Goal: Task Accomplishment & Management: Complete application form

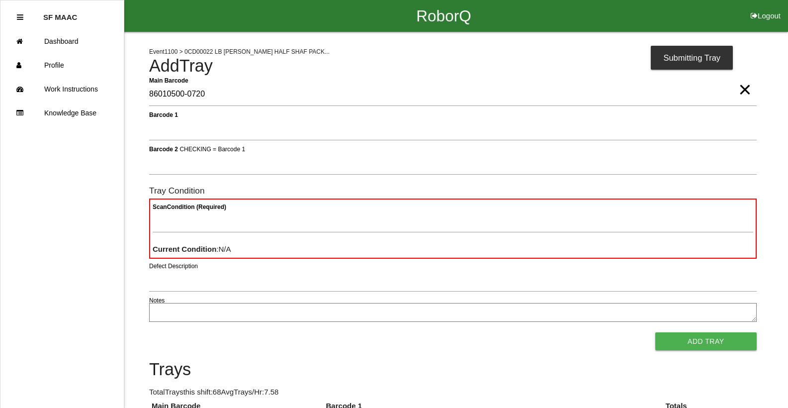
type Barcode "86010500-0720"
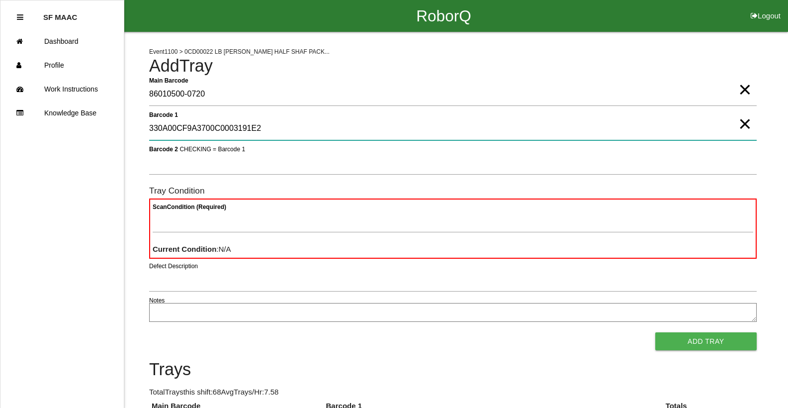
type 1 "330A00CF9A3700C0003191E2"
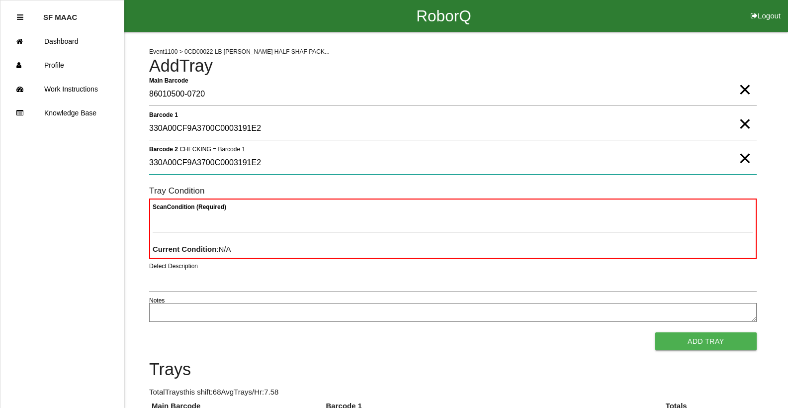
type 2 "330A00CF9A3700C0003191E2"
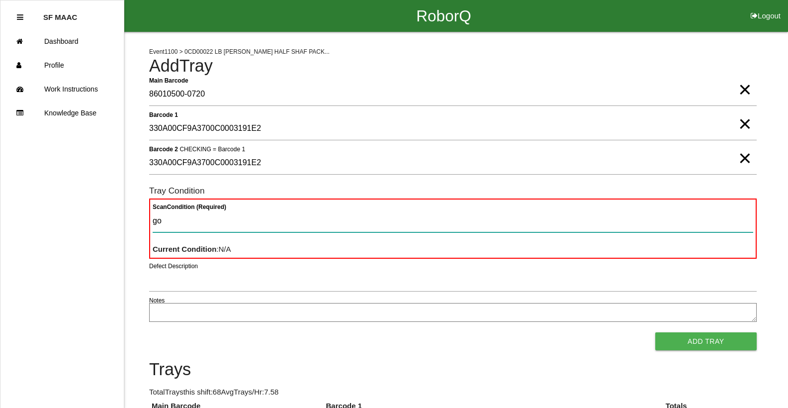
type Condition "goo"
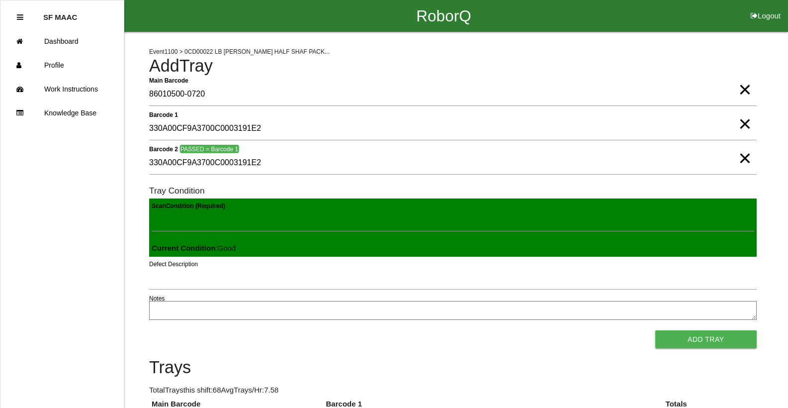
click at [656, 330] on button "Add Tray" at bounding box center [706, 339] width 101 height 18
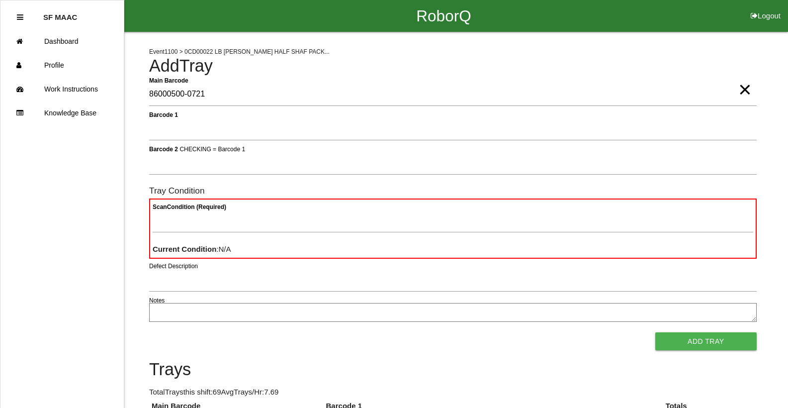
type Barcode "86000500-0721"
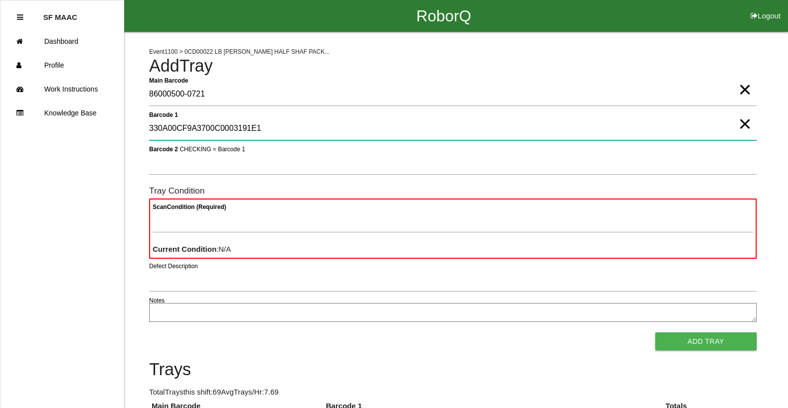
type 1 "330A00CF9A3700C0003191E1"
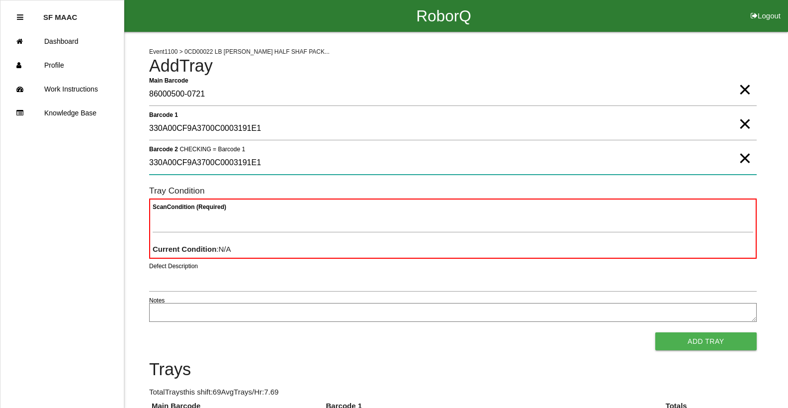
type 2 "330A00CF9A3700C0003191E1"
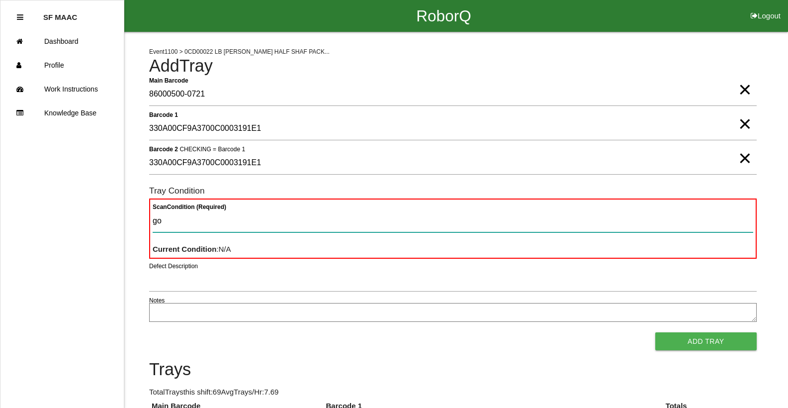
type Condition "goo"
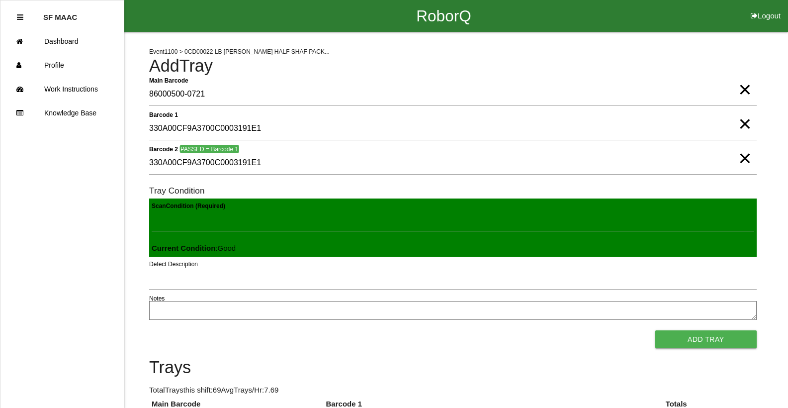
click at [656, 330] on button "Add Tray" at bounding box center [706, 339] width 101 height 18
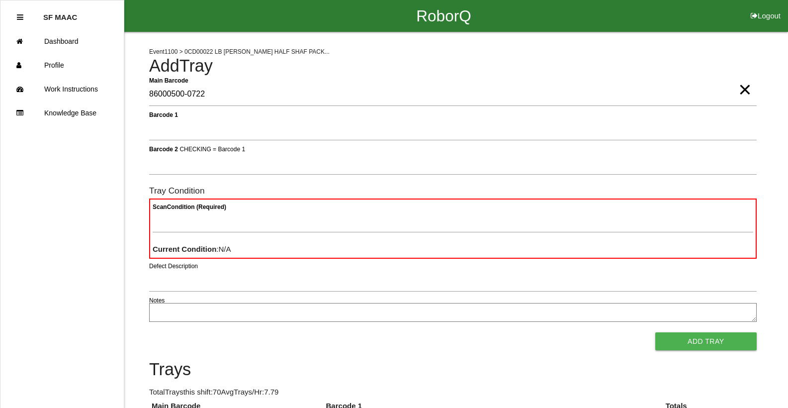
type Barcode "86000500-0722"
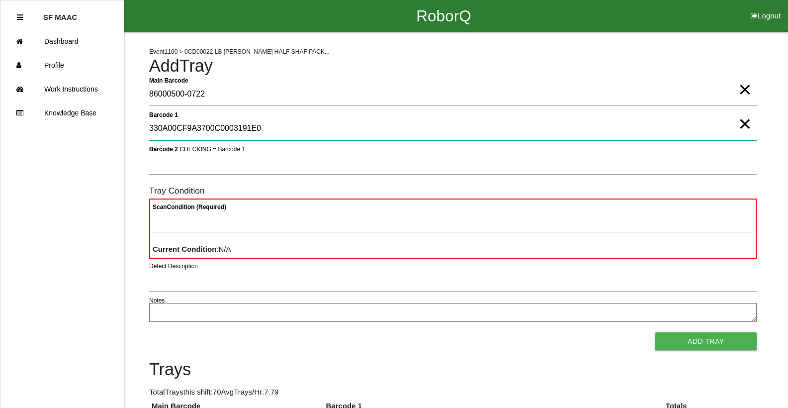
type 1 "330A00CF9A3700C0003191E0"
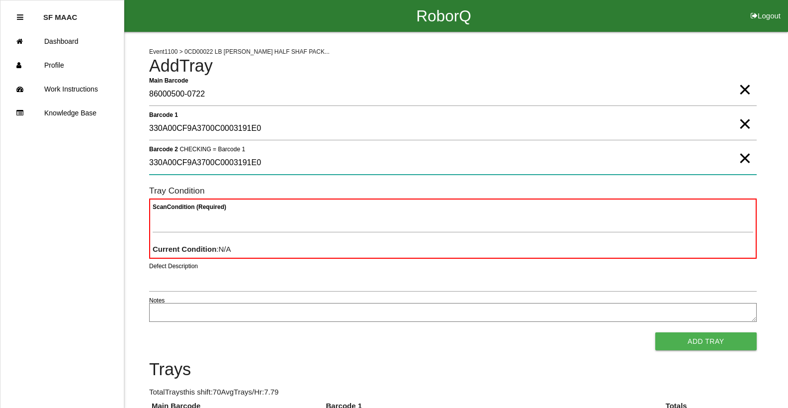
type 2 "330A00CF9A3700C0003191E0"
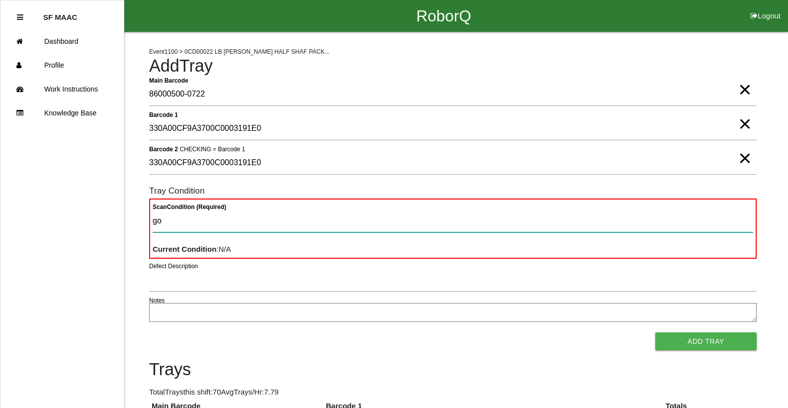
type Condition "goo"
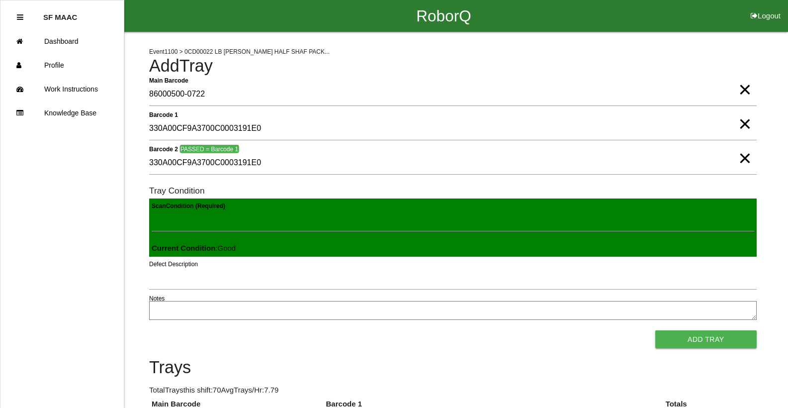
click at [656, 330] on button "Add Tray" at bounding box center [706, 339] width 101 height 18
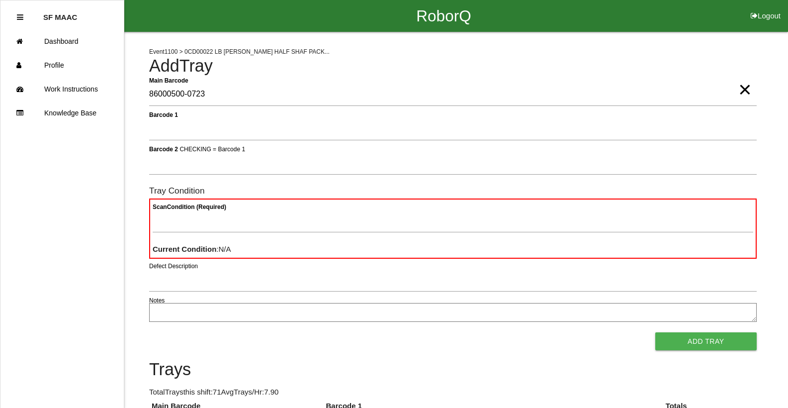
type Barcode "86000500-0723"
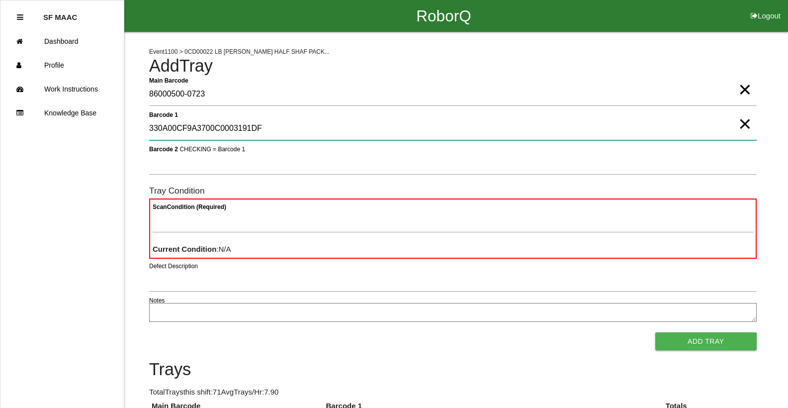
type 1 "330A00CF9A3700C0003191DF"
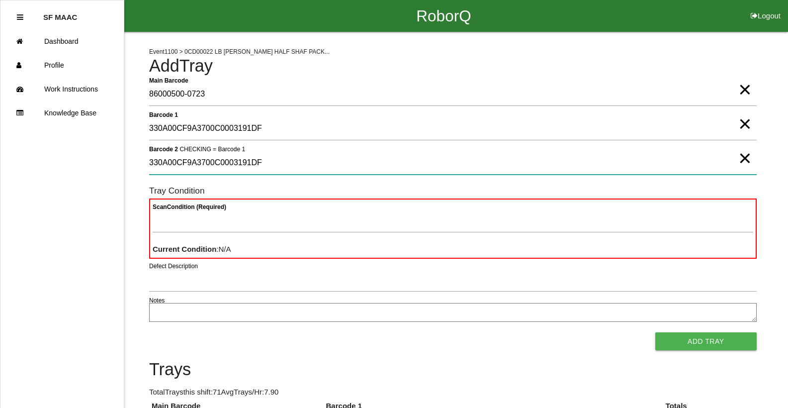
type 2 "330A00CF9A3700C0003191DF"
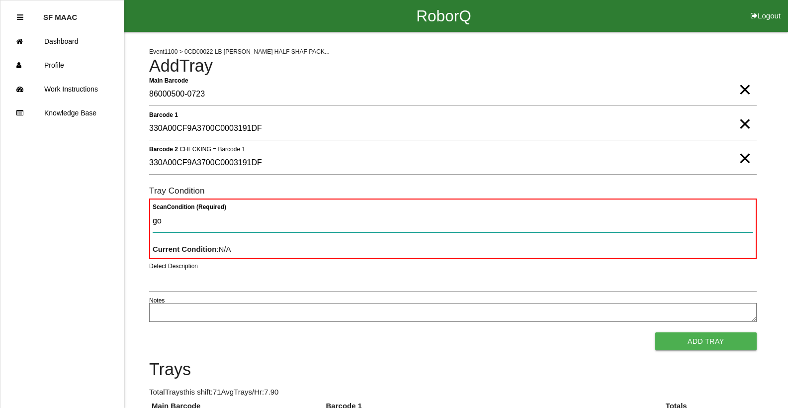
type Condition "goo"
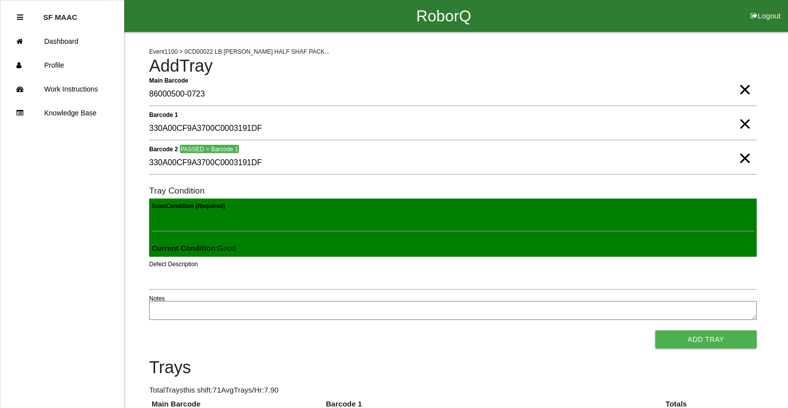
click at [656, 330] on button "Add Tray" at bounding box center [706, 339] width 101 height 18
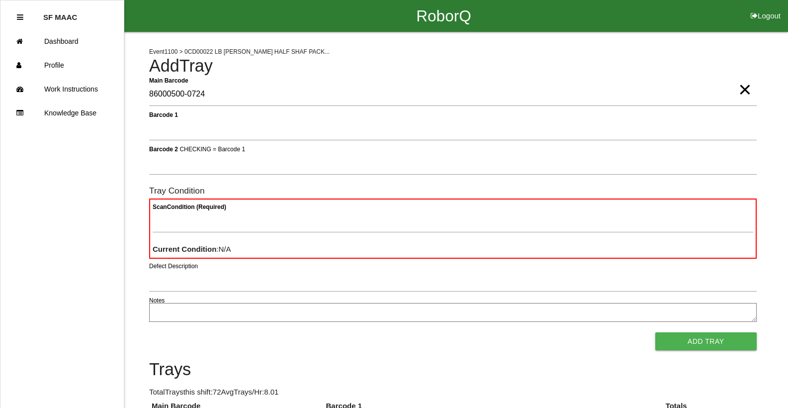
type Barcode "86000500-0724"
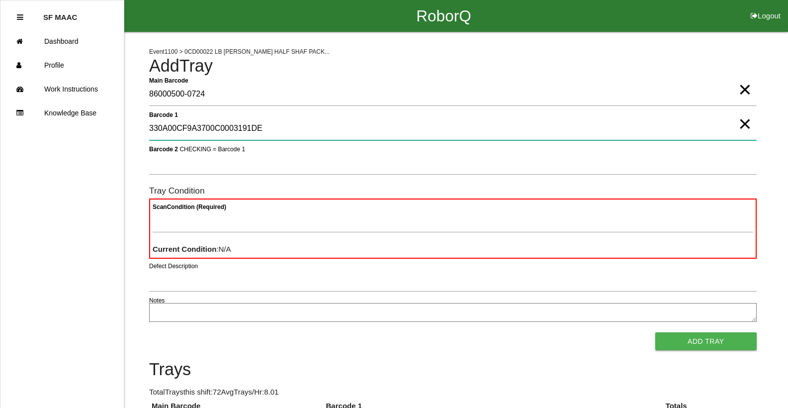
type 1 "330A00CF9A3700C0003191DE"
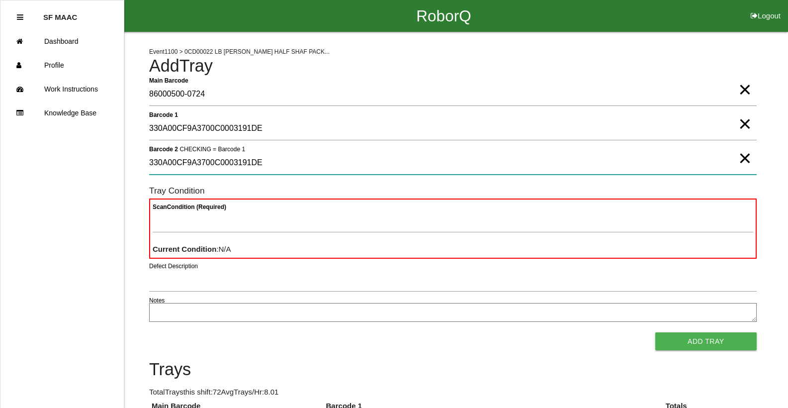
type 2 "330A00CF9A3700C0003191DE"
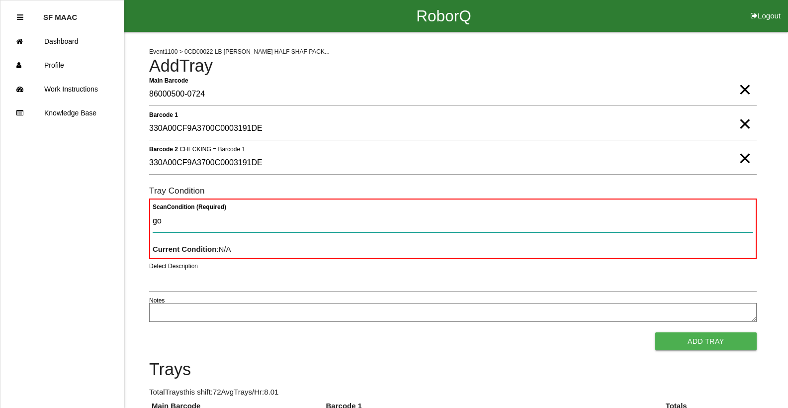
type Condition "goo"
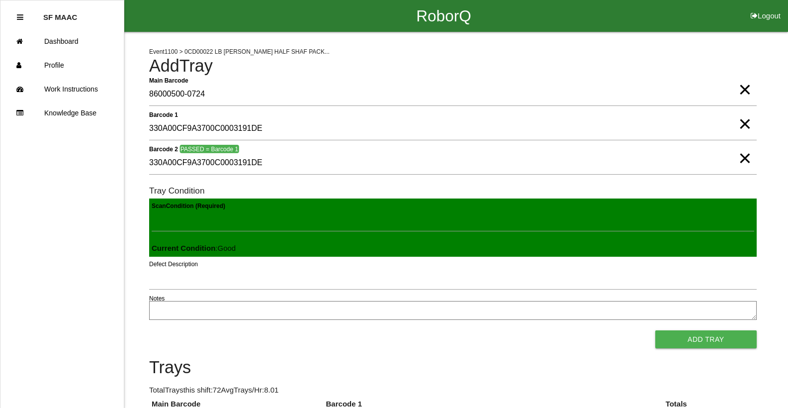
click at [656, 330] on button "Add Tray" at bounding box center [706, 339] width 101 height 18
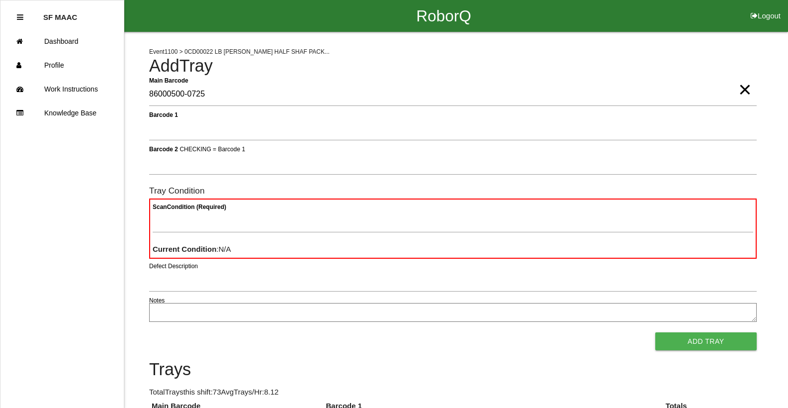
type Barcode "86000500-0725"
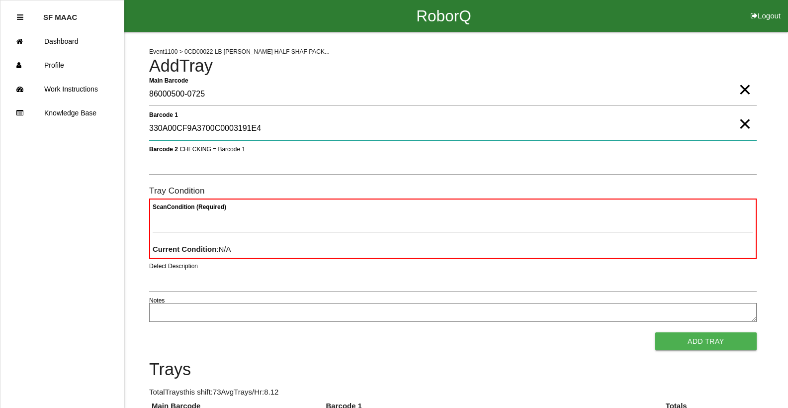
type 1 "330A00CF9A3700C0003191E4"
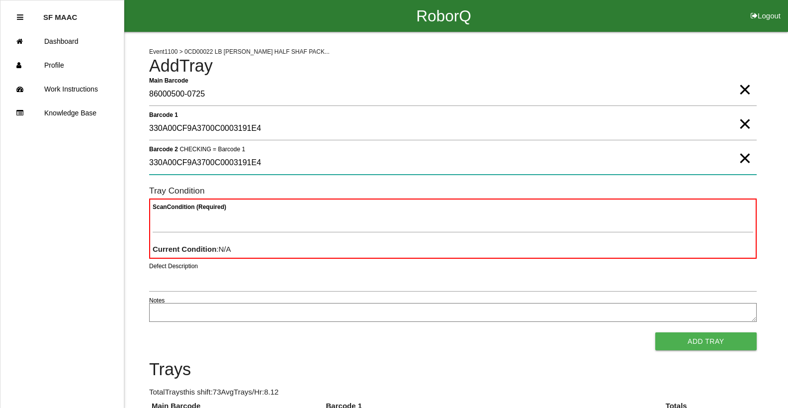
type 2 "330A00CF9A3700C0003191E4"
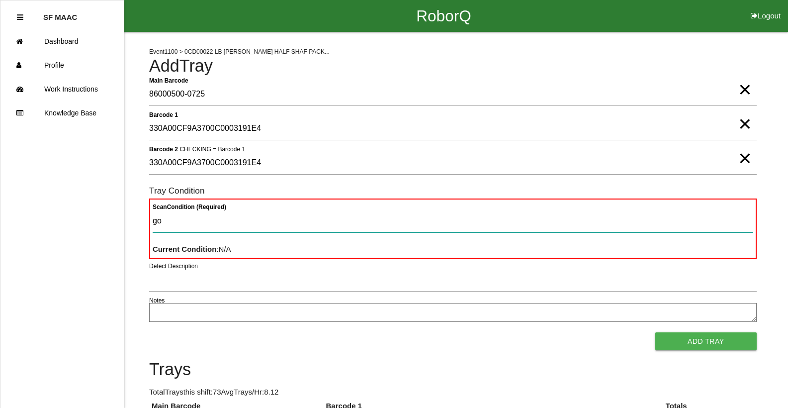
type Condition "goo"
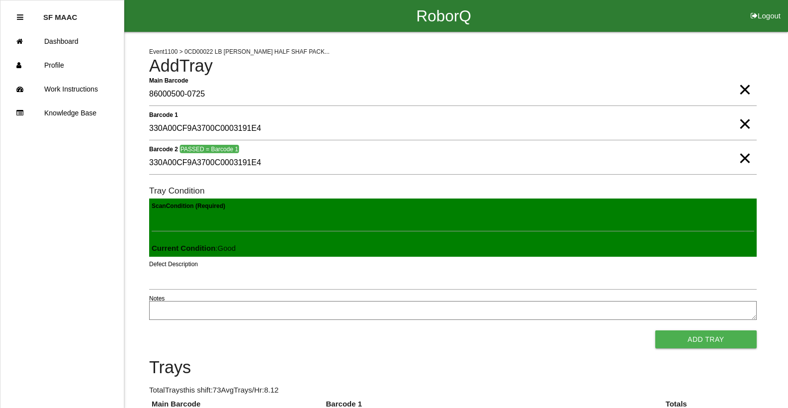
click at [656, 330] on button "Add Tray" at bounding box center [706, 339] width 101 height 18
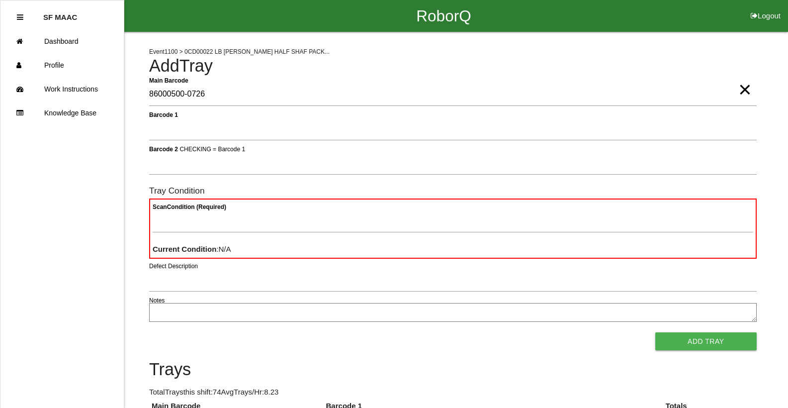
type Barcode "86000500-0726"
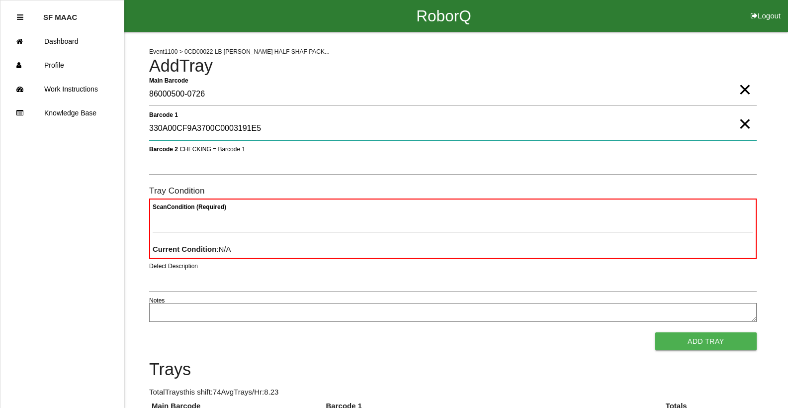
type 1 "330A00CF9A3700C0003191E5"
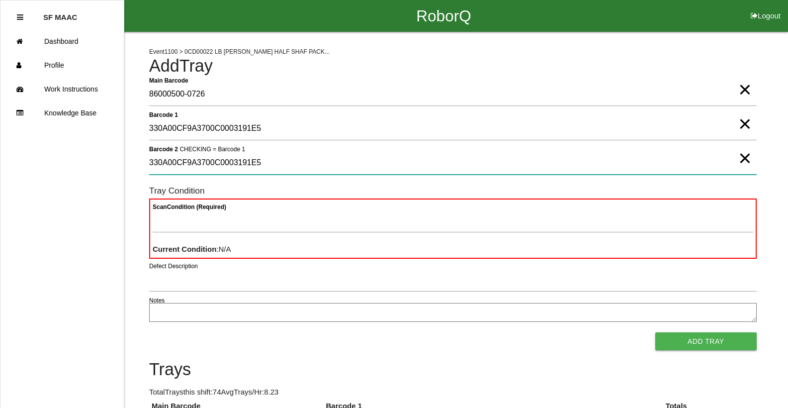
type 2 "330A00CF9A3700C0003191E5"
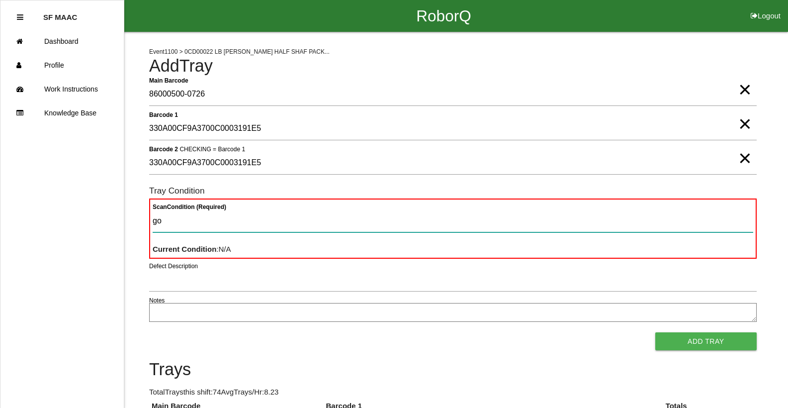
type Condition "goo"
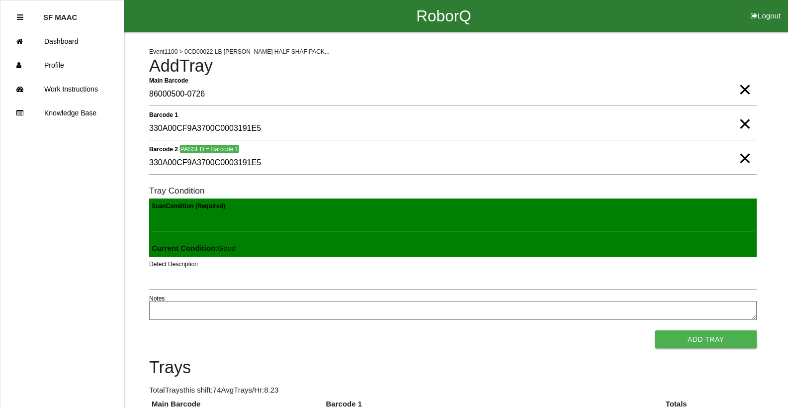
click button "Add Tray" at bounding box center [706, 339] width 101 height 18
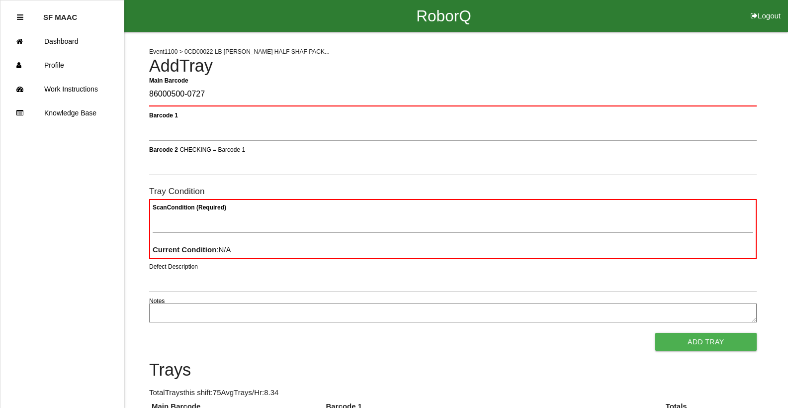
type Barcode "86000500-0727"
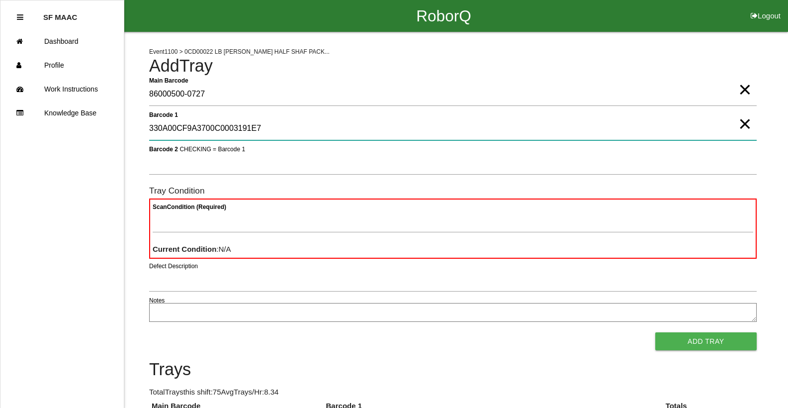
type 1 "330A00CF9A3700C0003191E7"
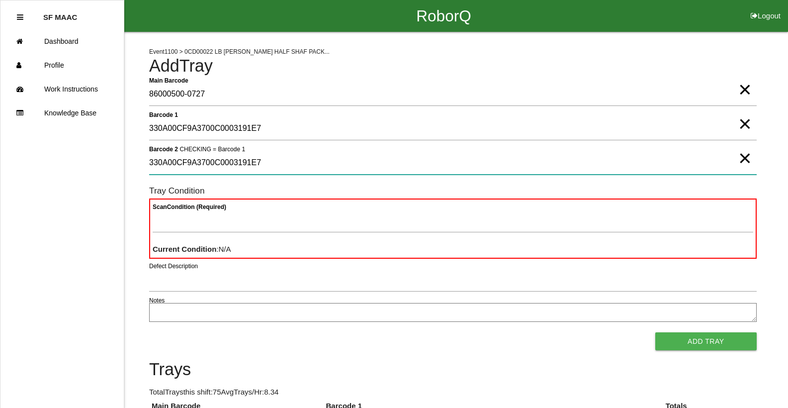
type 2 "330A00CF9A3700C0003191E7"
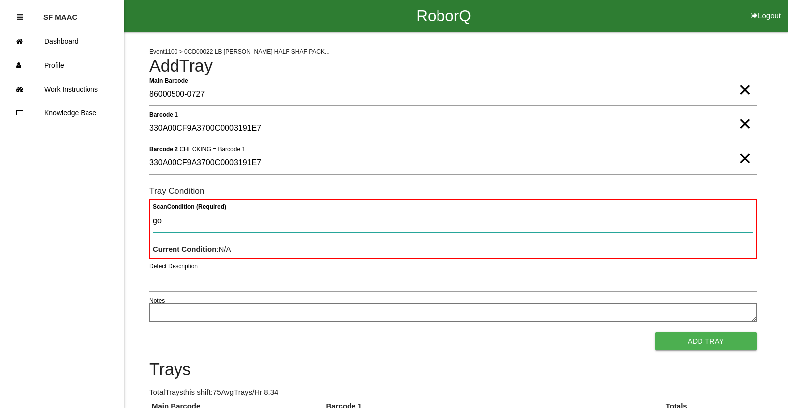
type Condition "goo"
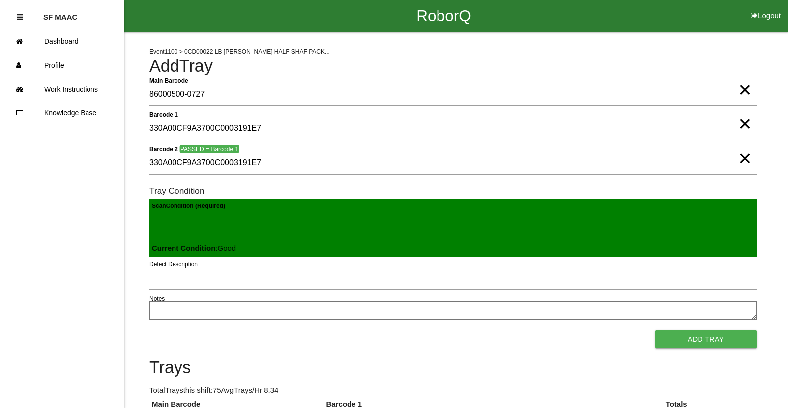
click at [656, 330] on button "Add Tray" at bounding box center [706, 339] width 101 height 18
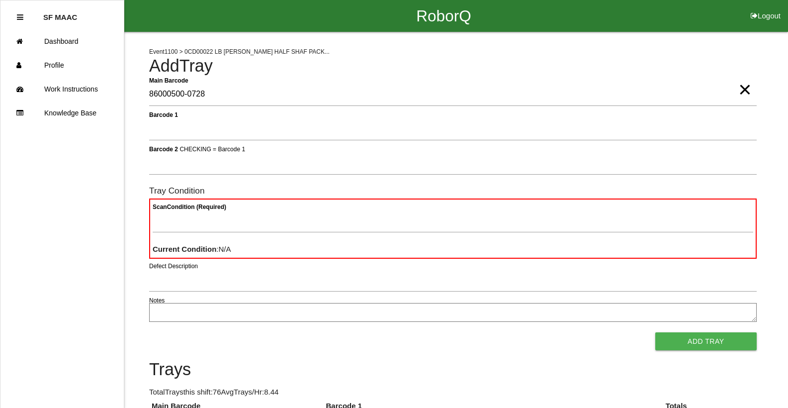
type Barcode "86000500-0728"
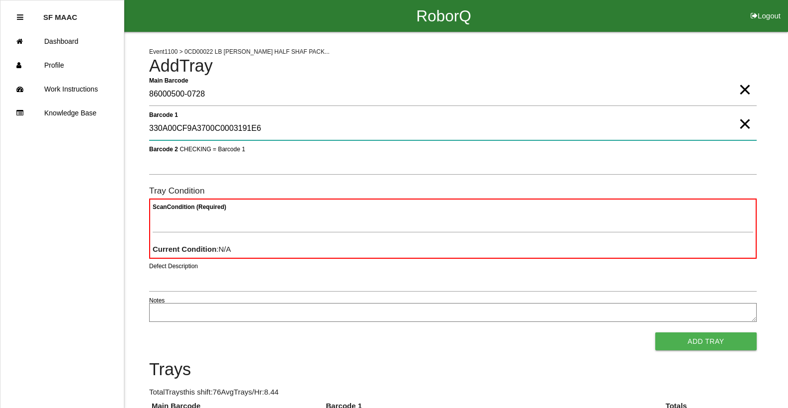
type 1 "330A00CF9A3700C0003191E6"
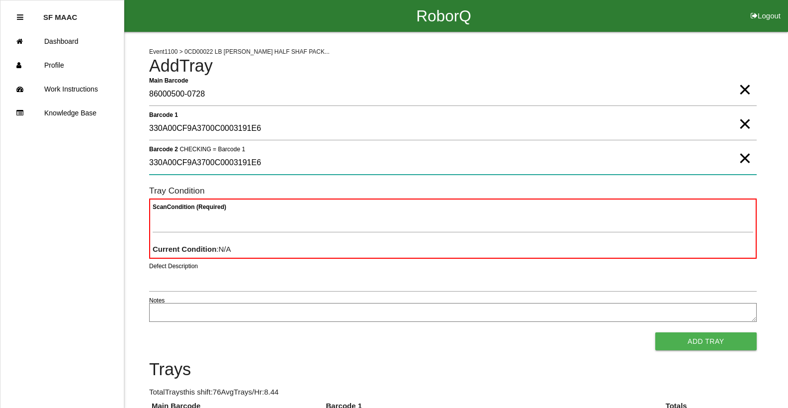
type 2 "330A00CF9A3700C0003191E6"
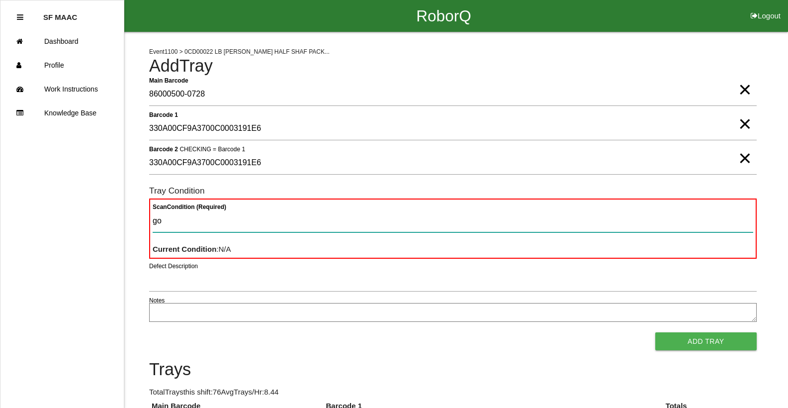
type Condition "goo"
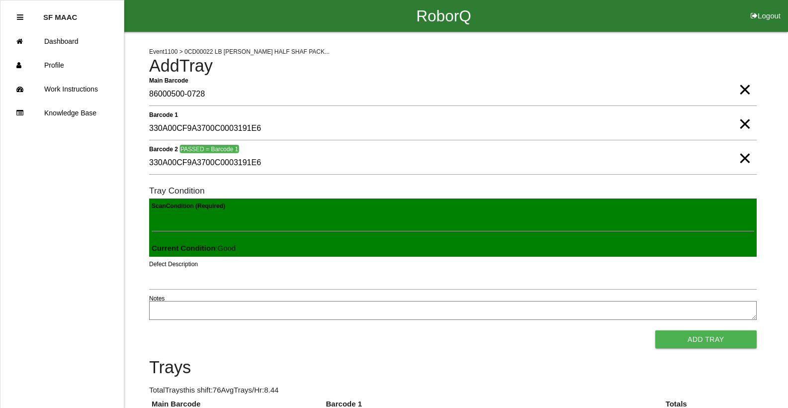
click at [656, 330] on button "Add Tray" at bounding box center [706, 339] width 101 height 18
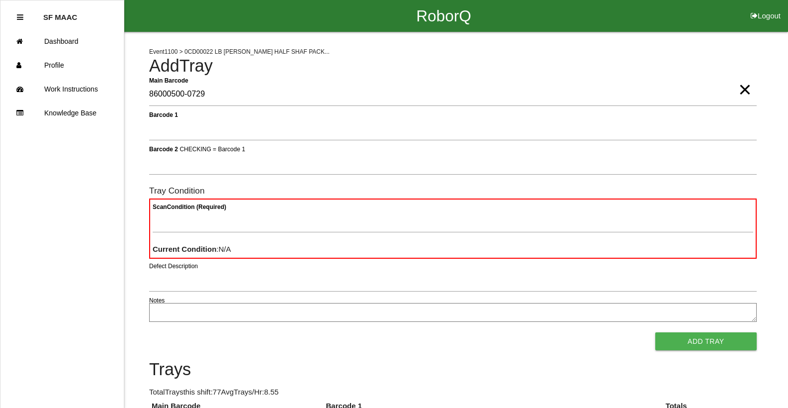
type Barcode "86000500-0729"
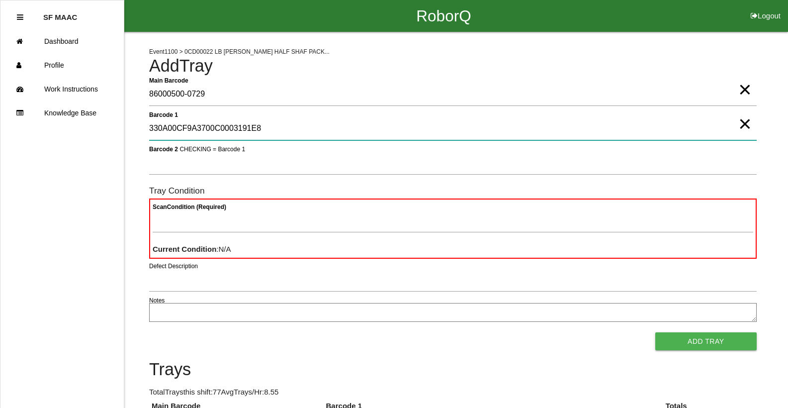
type 1 "330A00CF9A3700C0003191E8"
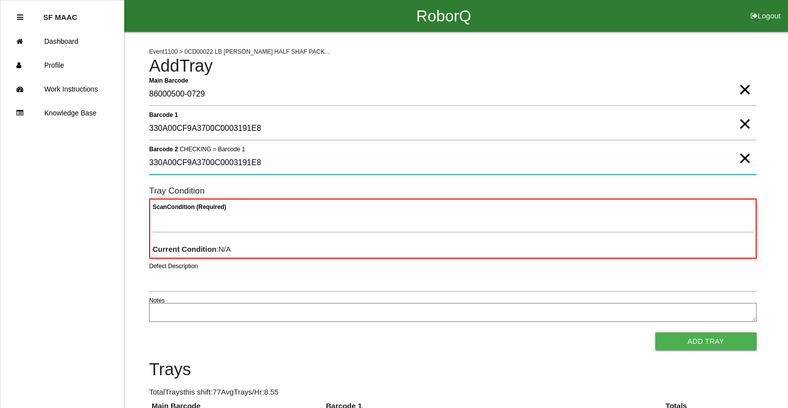
type 2 "330A00CF9A3700C0003191E8"
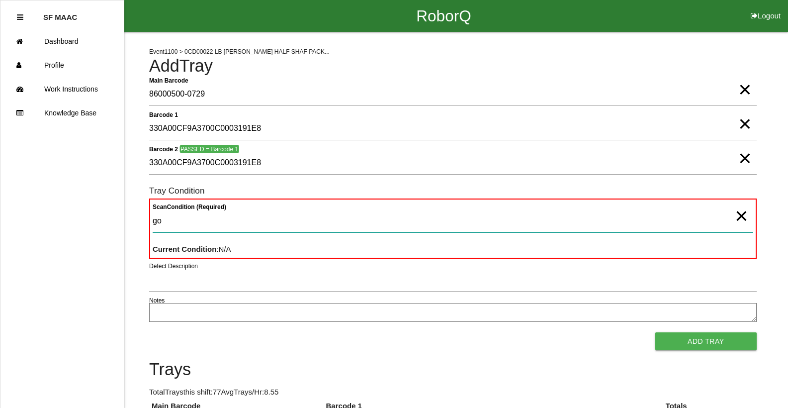
type Condition "goo"
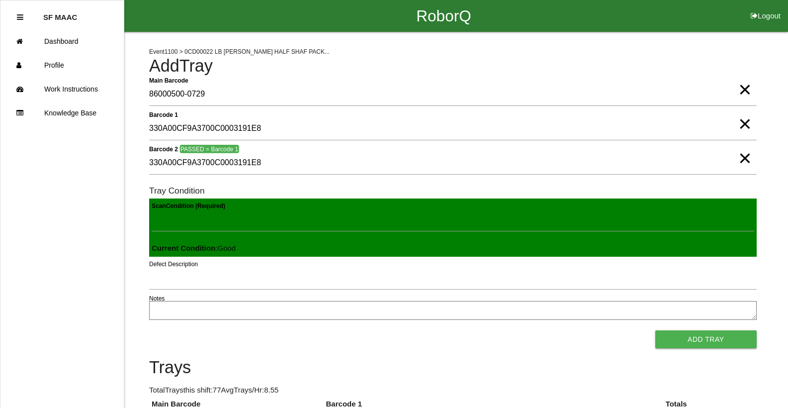
click at [656, 330] on button "Add Tray" at bounding box center [706, 339] width 101 height 18
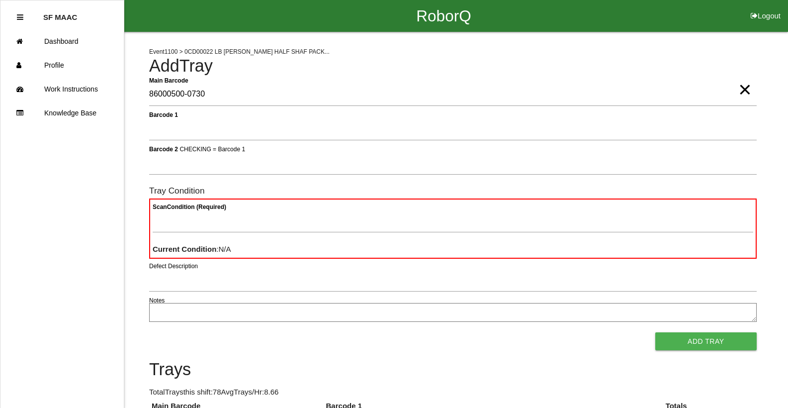
type Barcode "86000500-0730"
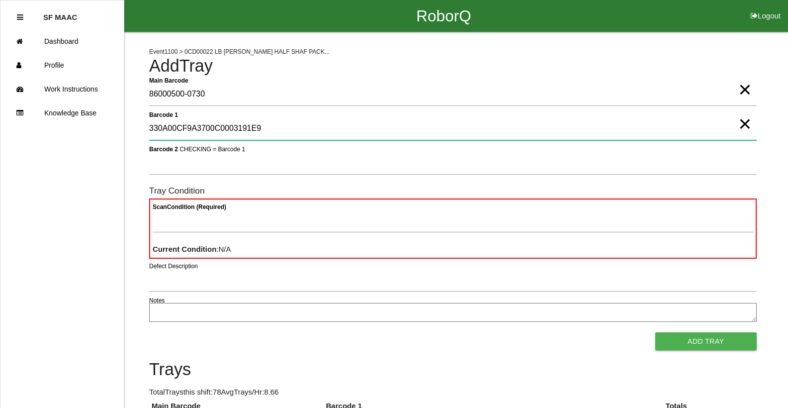
type 1 "330A00CF9A3700C0003191E9"
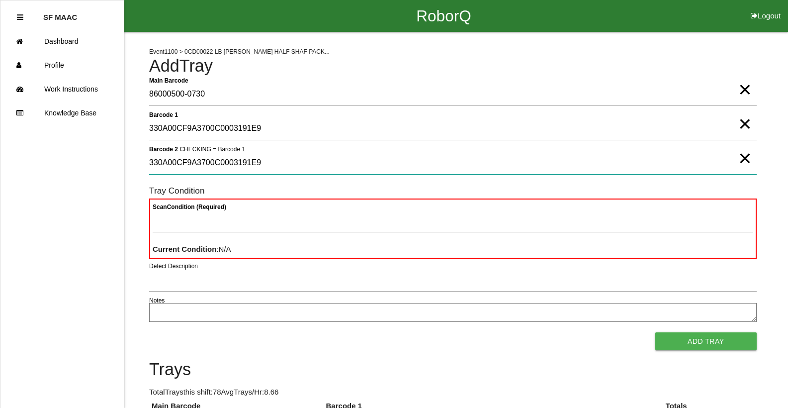
type 2 "330A00CF9A3700C0003191E9"
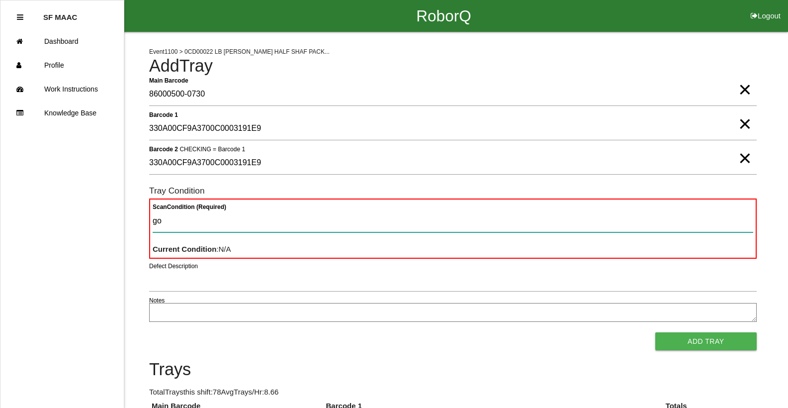
type Condition "goo"
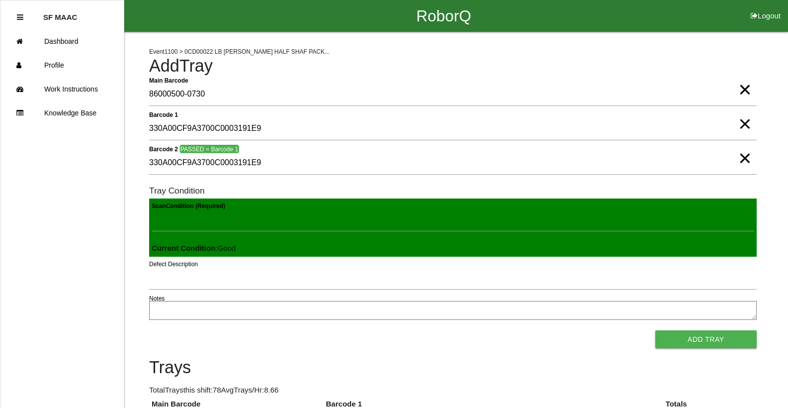
click at [656, 330] on button "Add Tray" at bounding box center [706, 339] width 101 height 18
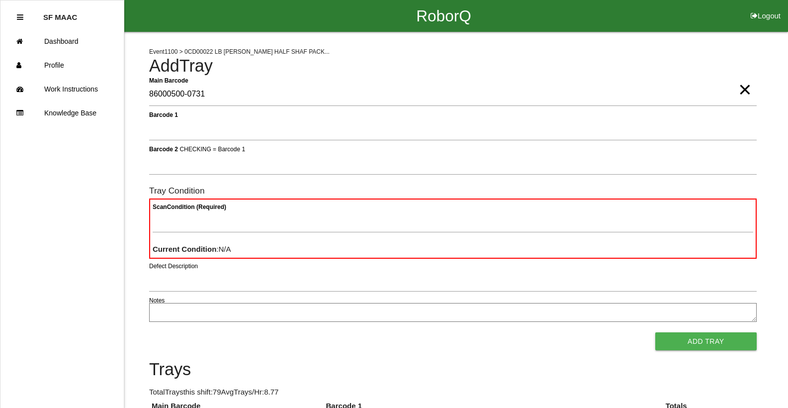
type Barcode "86000500-0731"
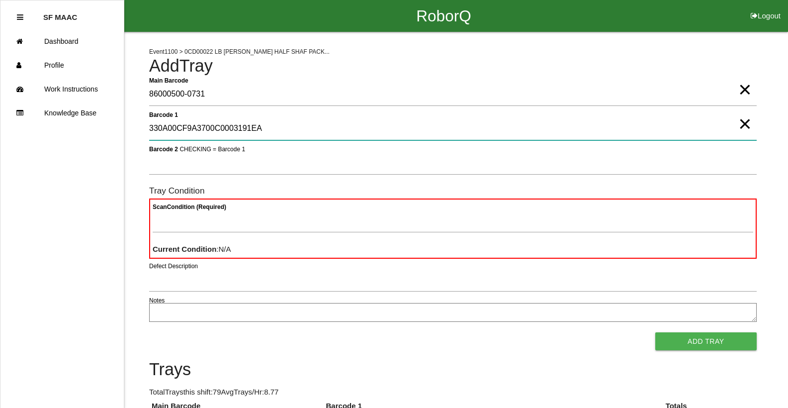
type 1 "330A00CF9A3700C0003191EA"
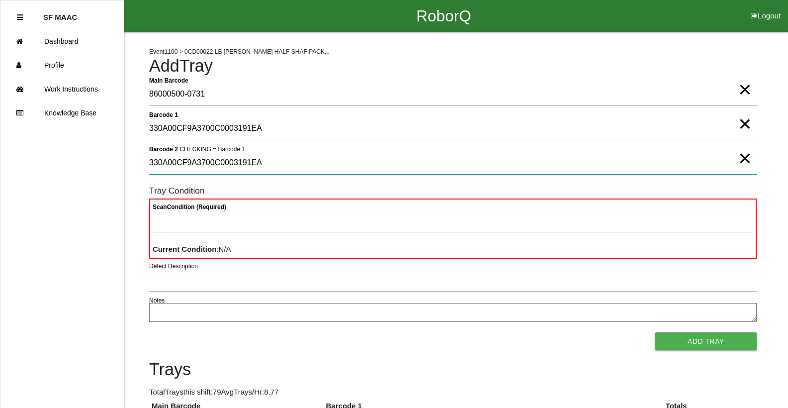
type 2 "330A00CF9A3700C0003191EA"
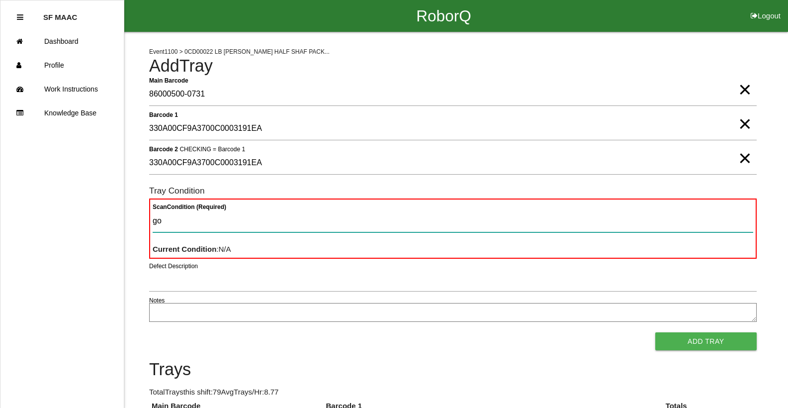
type Condition "goo"
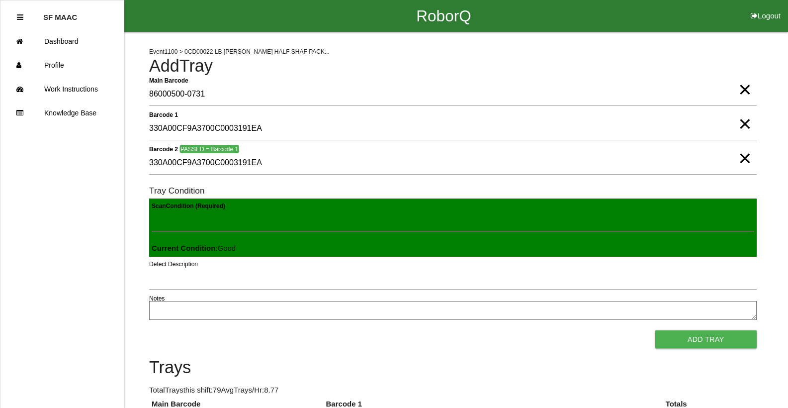
click at [656, 330] on button "Add Tray" at bounding box center [706, 339] width 101 height 18
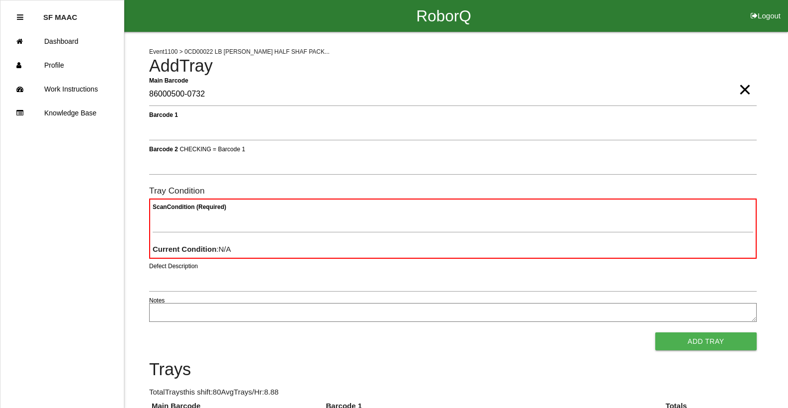
type Barcode "86000500-0732"
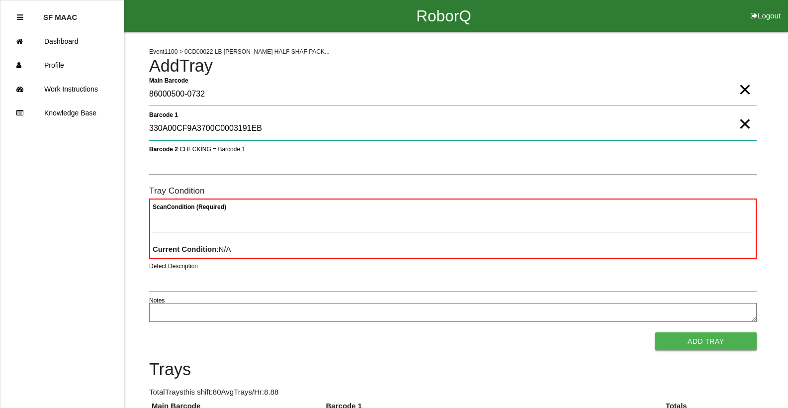
type 1 "330A00CF9A3700C0003191EB"
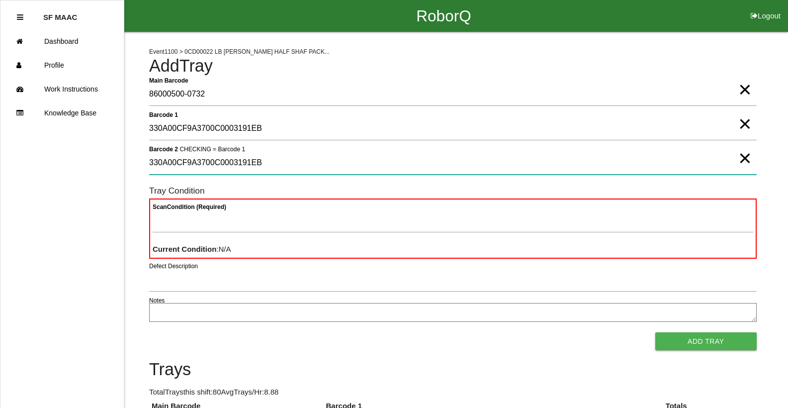
type 2 "330A00CF9A3700C0003191EB"
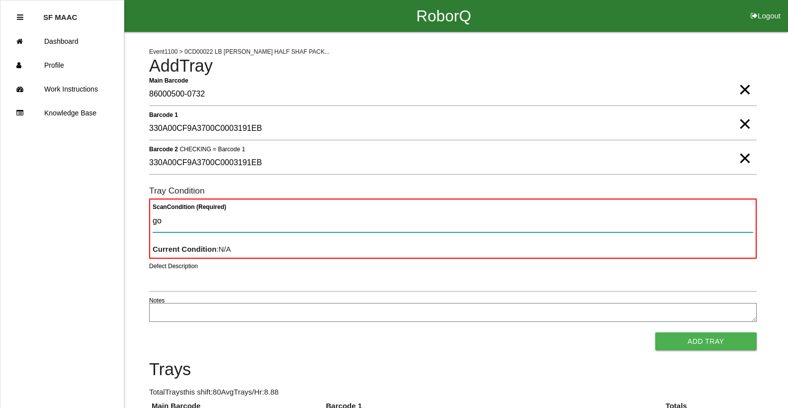
type Condition "goo"
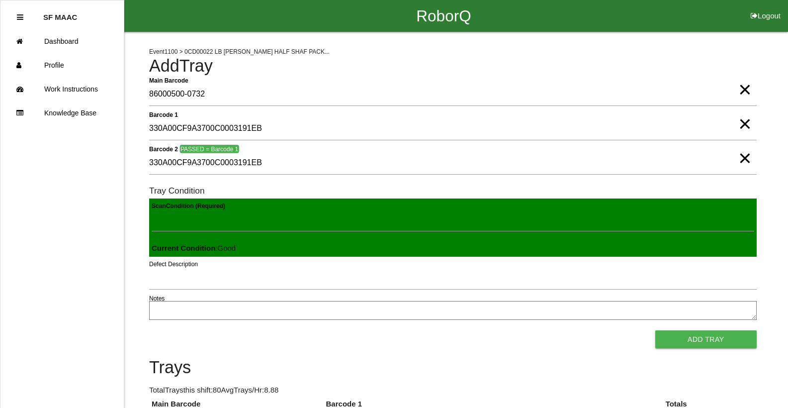
click at [656, 330] on button "Add Tray" at bounding box center [706, 339] width 101 height 18
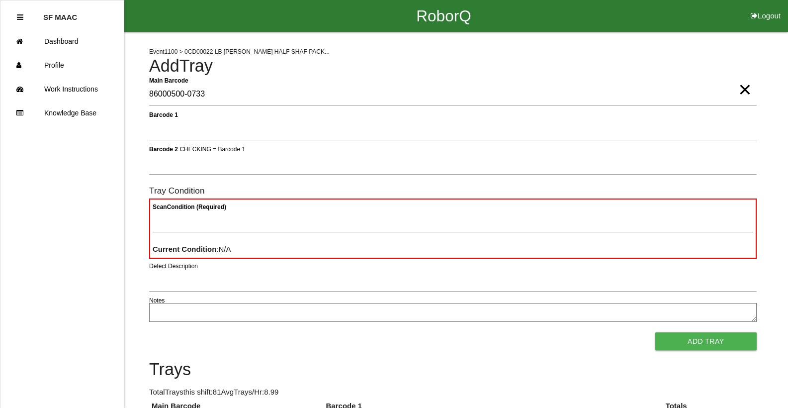
type Barcode "86000500-0733"
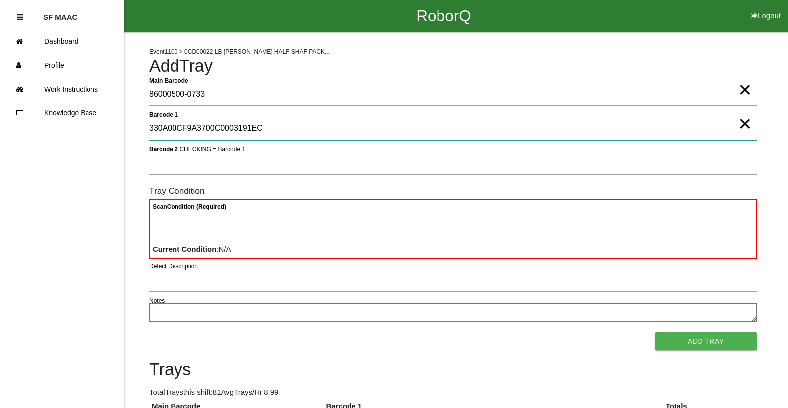
type 1 "330A00CF9A3700C0003191EC"
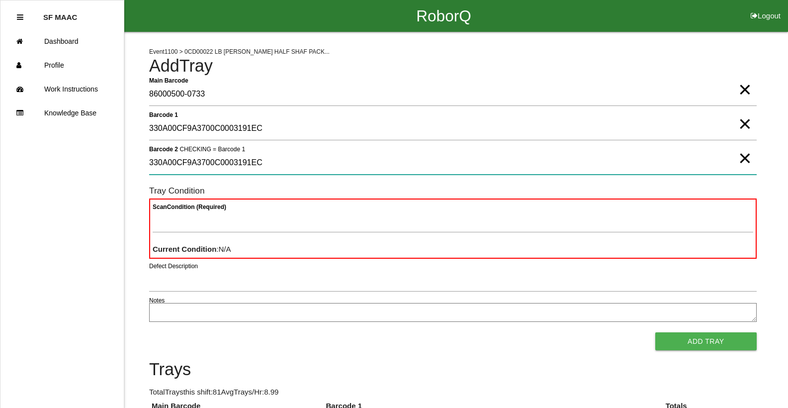
type 2 "330A00CF9A3700C0003191EC"
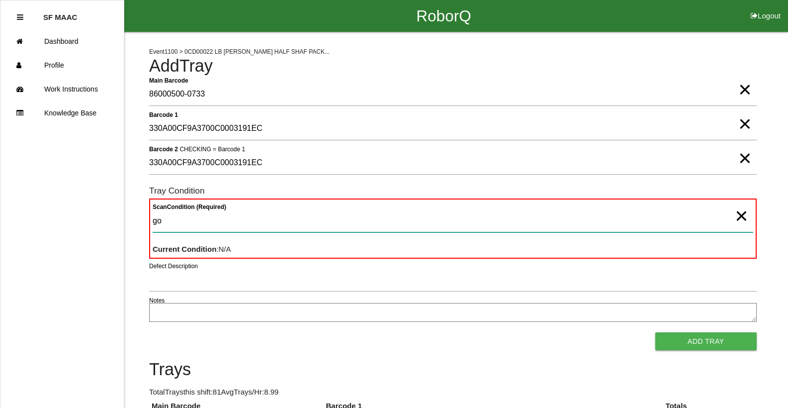
type Condition "goo"
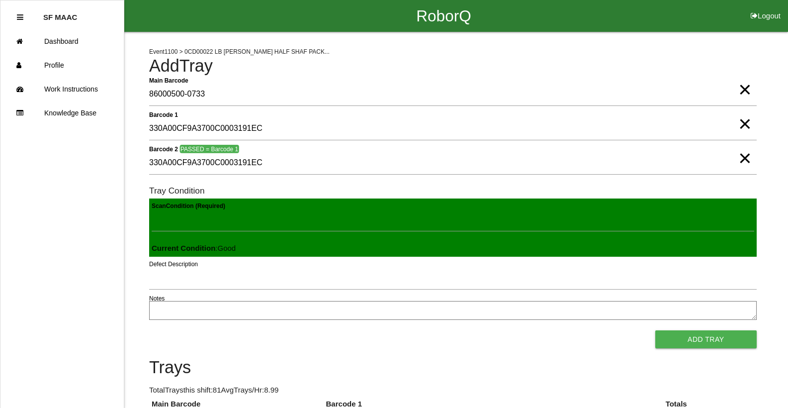
click at [656, 330] on button "Add Tray" at bounding box center [706, 339] width 101 height 18
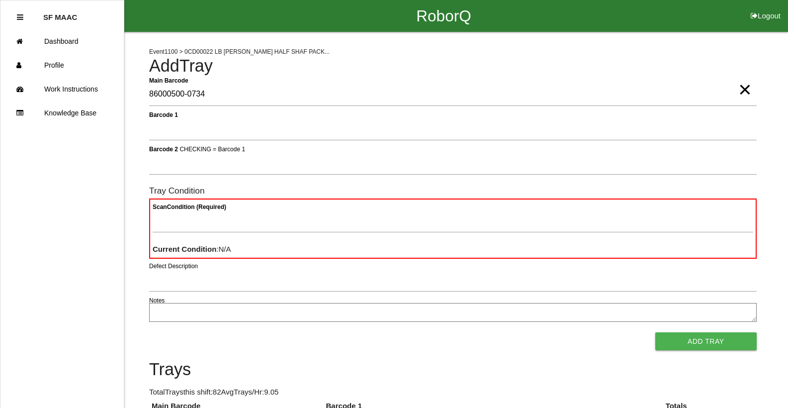
type Barcode "86000500-0734"
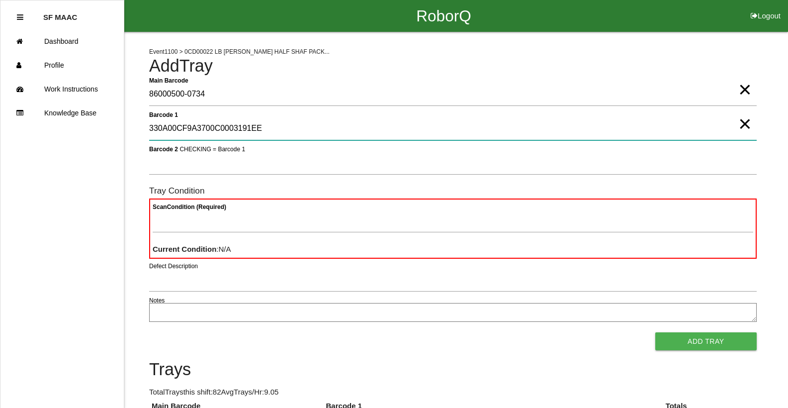
type 1 "330A00CF9A3700C0003191EE"
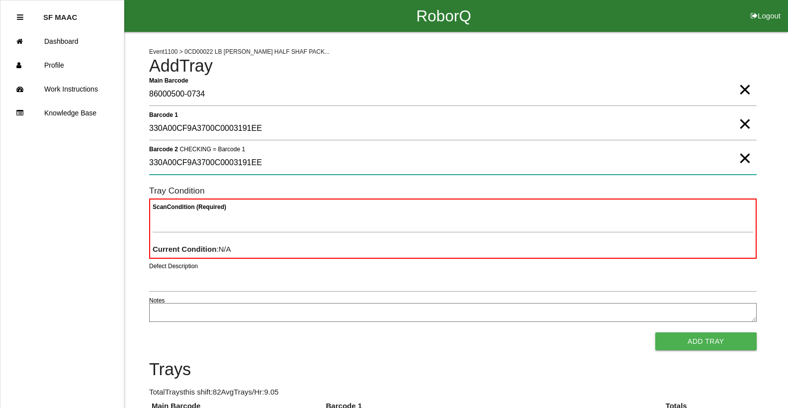
type 2 "330A00CF9A3700C0003191EE"
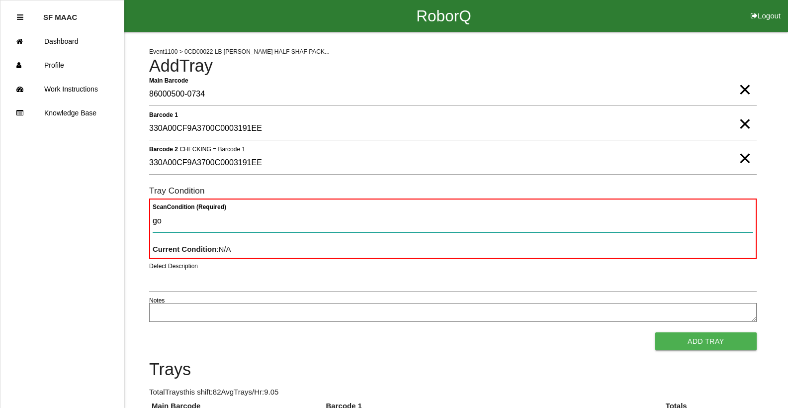
type Condition "goo"
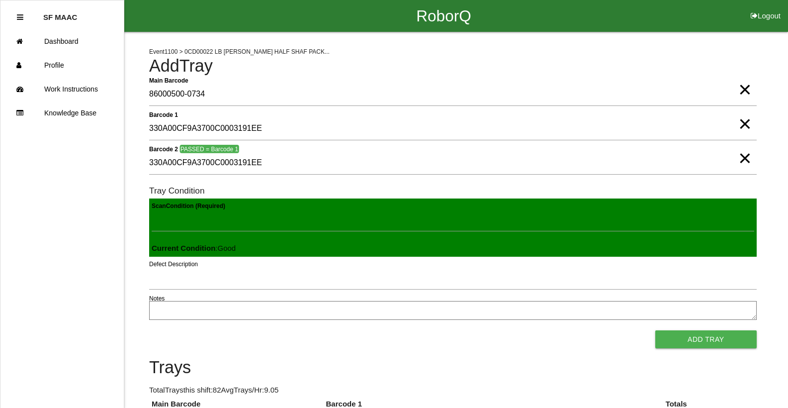
click at [656, 330] on button "Add Tray" at bounding box center [706, 339] width 101 height 18
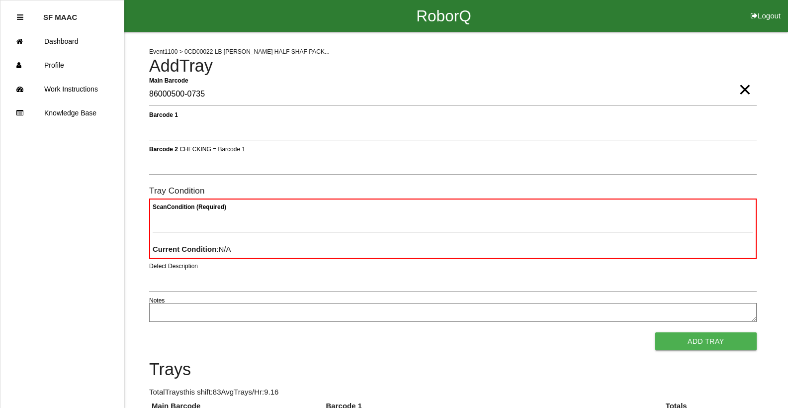
type Barcode "86000500-0735"
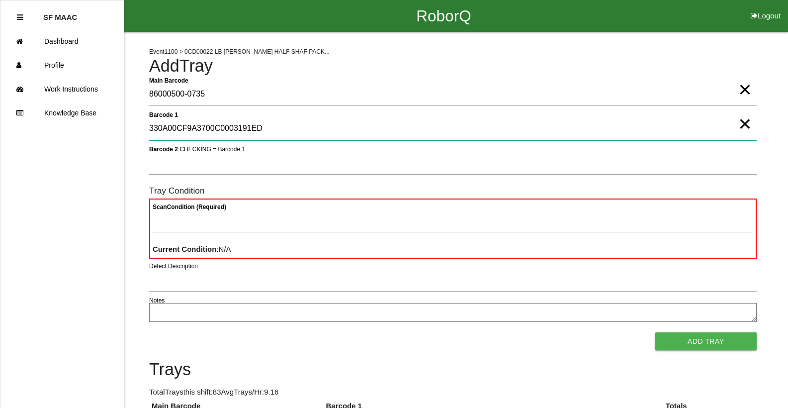
type 1 "330A00CF9A3700C0003191ED"
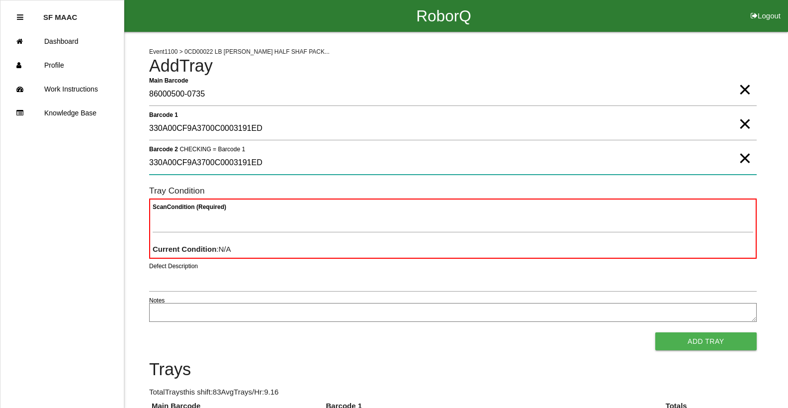
type 2 "330A00CF9A3700C0003191ED"
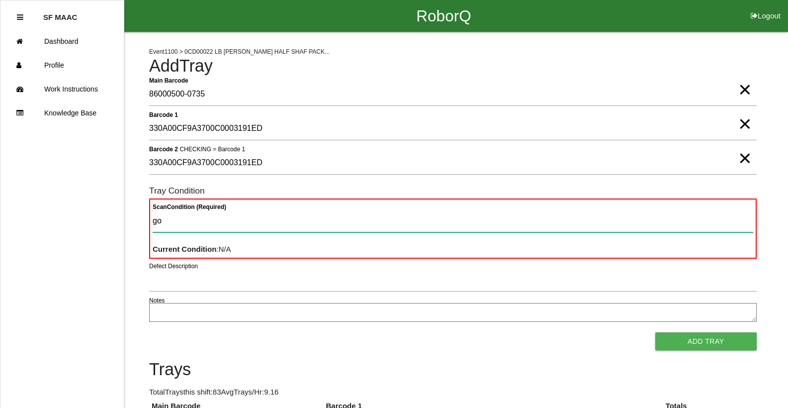
type Condition "goo"
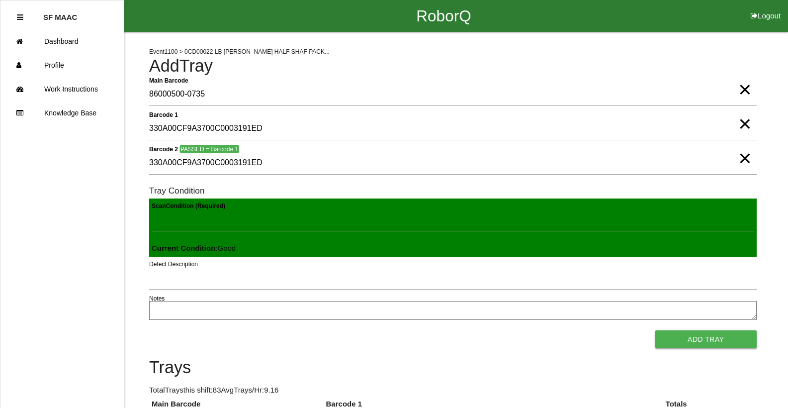
click at [656, 330] on button "Add Tray" at bounding box center [706, 339] width 101 height 18
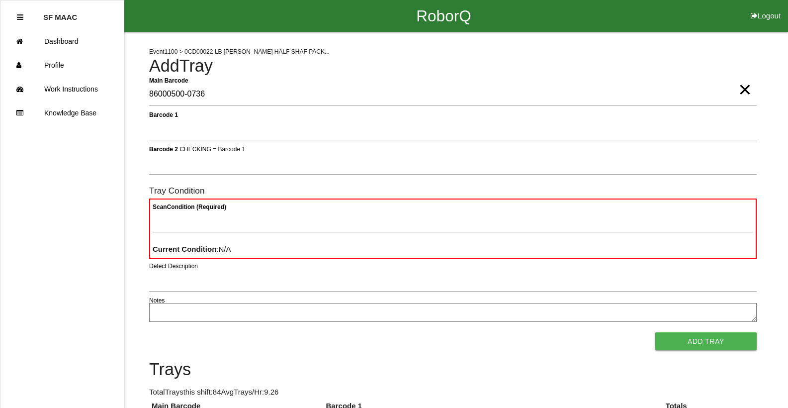
type Barcode "86000500-0736"
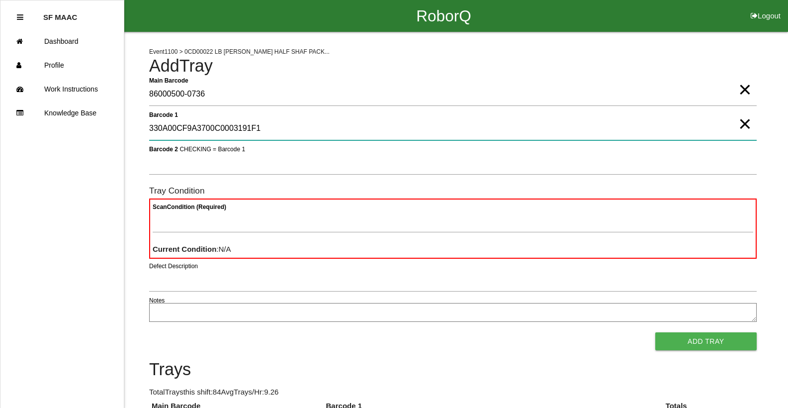
type 1 "330A00CF9A3700C0003191F1"
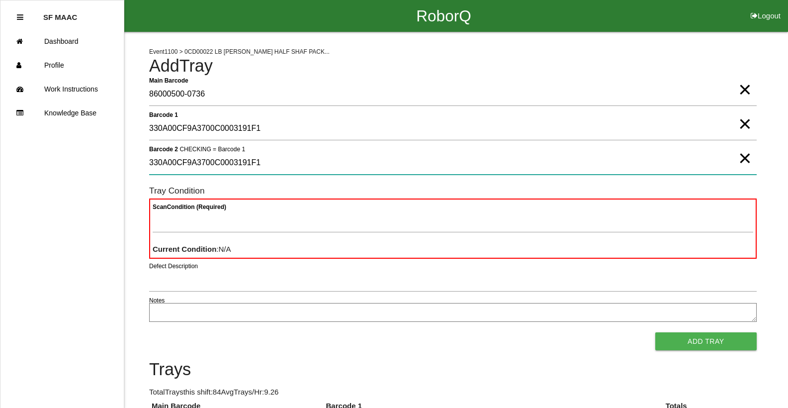
type 2 "330A00CF9A3700C0003191F1"
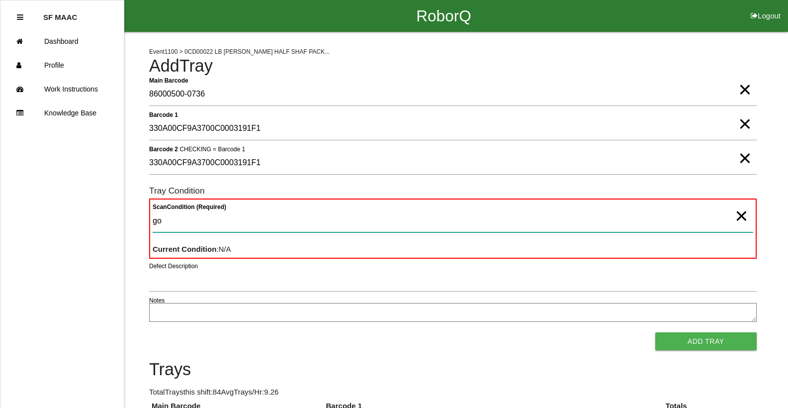
type Condition "goo"
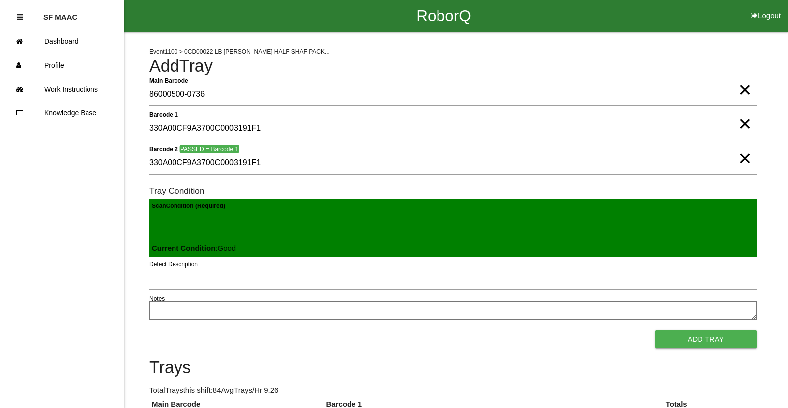
click at [656, 330] on button "Add Tray" at bounding box center [706, 339] width 101 height 18
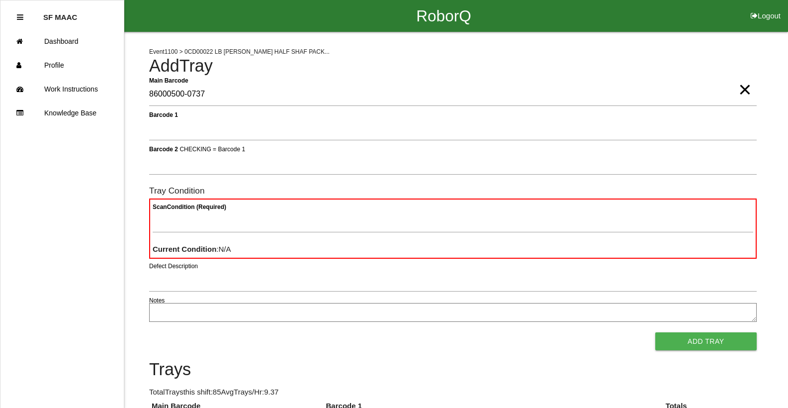
type Barcode "86000500-0737"
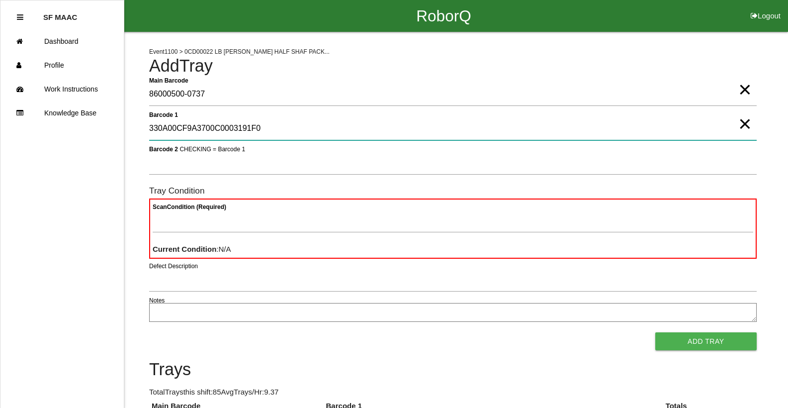
type 1 "330A00CF9A3700C0003191F0"
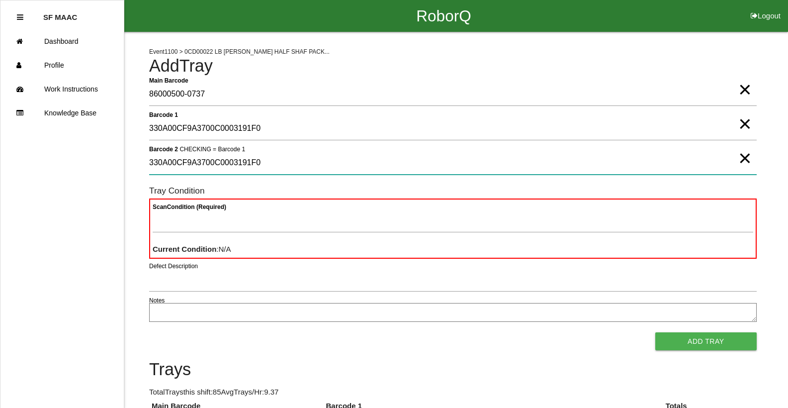
type 2 "330A00CF9A3700C0003191F0"
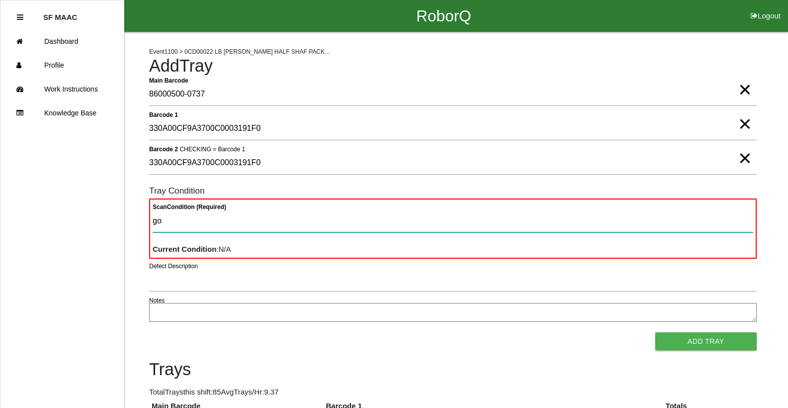
type Condition "goo"
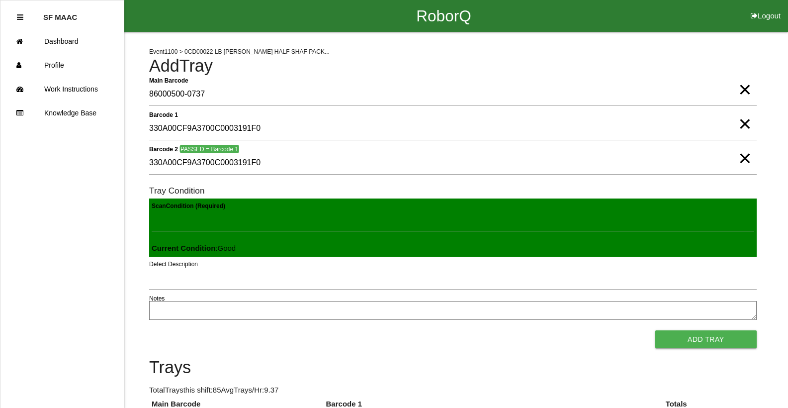
click at [656, 330] on button "Add Tray" at bounding box center [706, 339] width 101 height 18
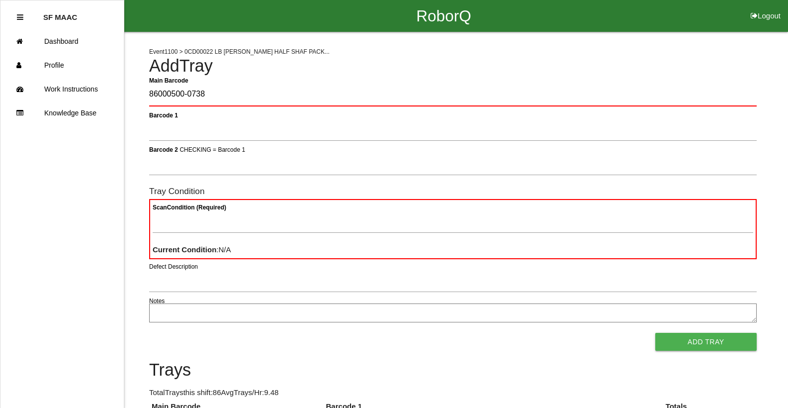
type Barcode "86000500-0738"
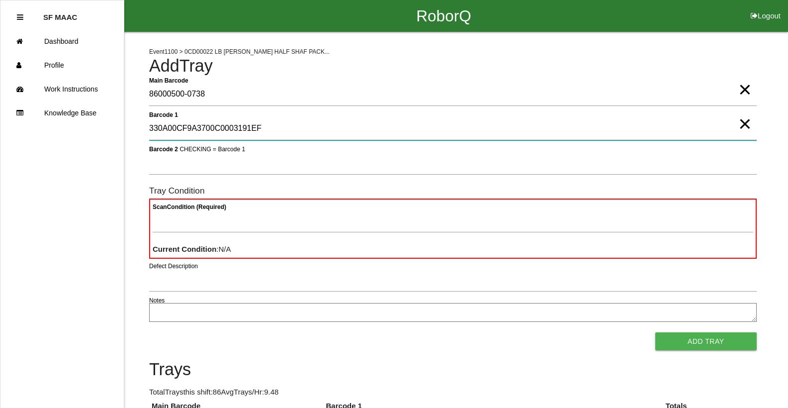
type 1 "330A00CF9A3700C0003191EF"
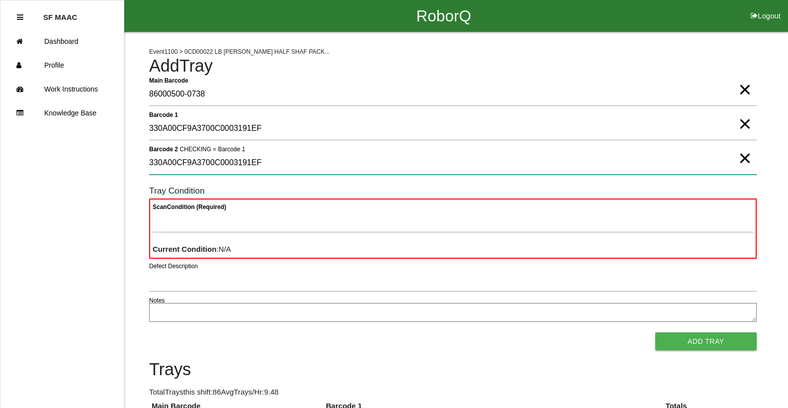
type 2 "330A00CF9A3700C0003191EF"
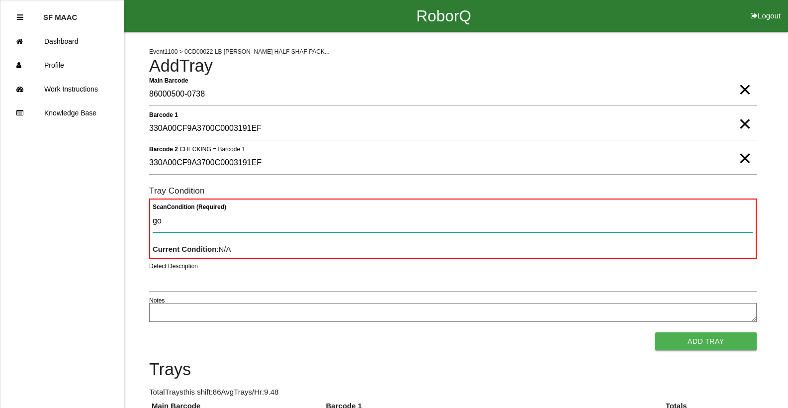
type Condition "goo"
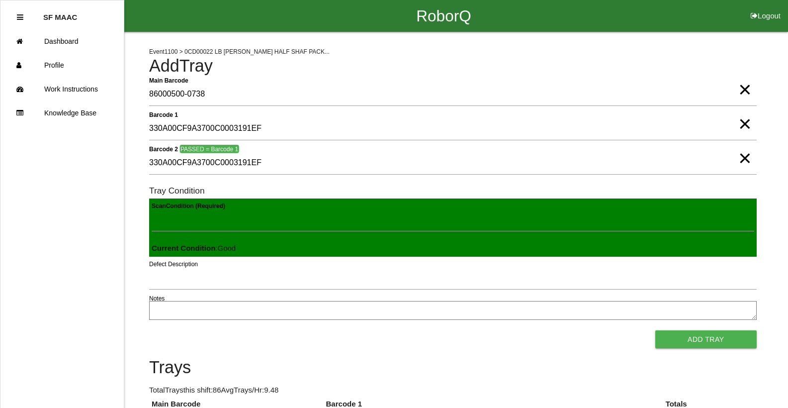
click at [656, 330] on button "Add Tray" at bounding box center [706, 339] width 101 height 18
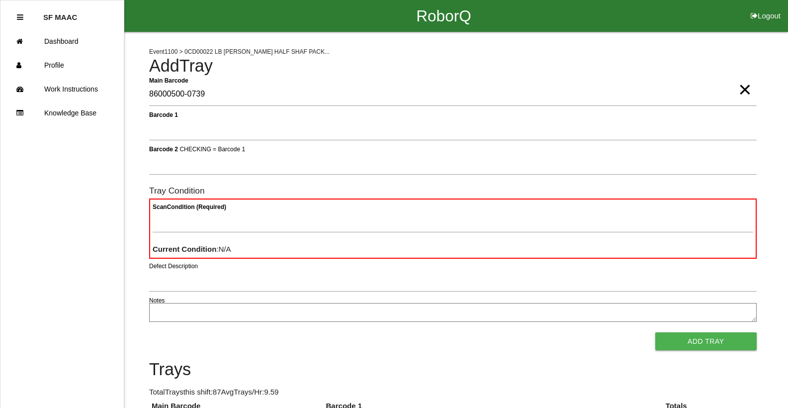
type Barcode "86000500-0739"
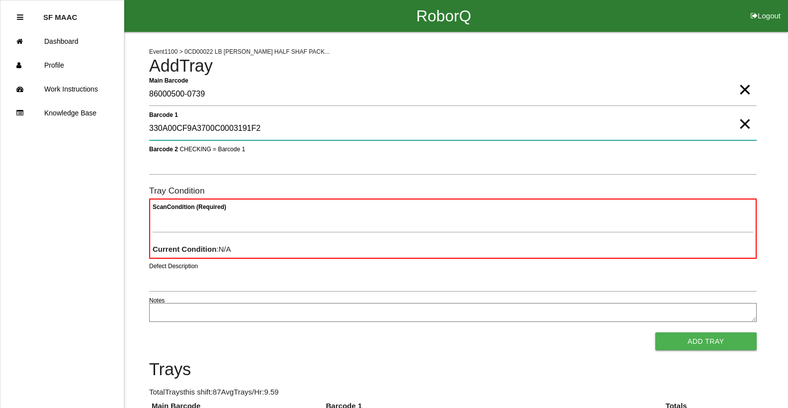
type 1 "330A00CF9A3700C0003191F2"
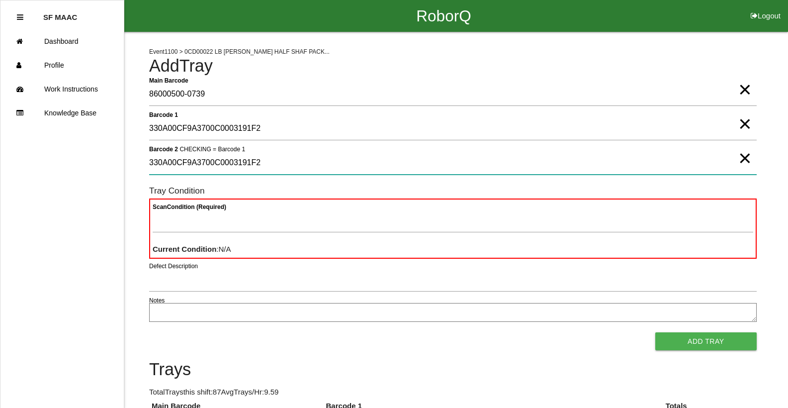
type 2 "330A00CF9A3700C0003191F2"
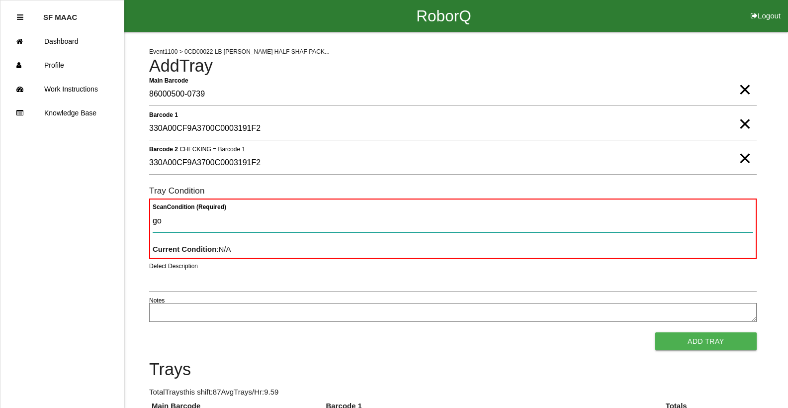
type Condition "goo"
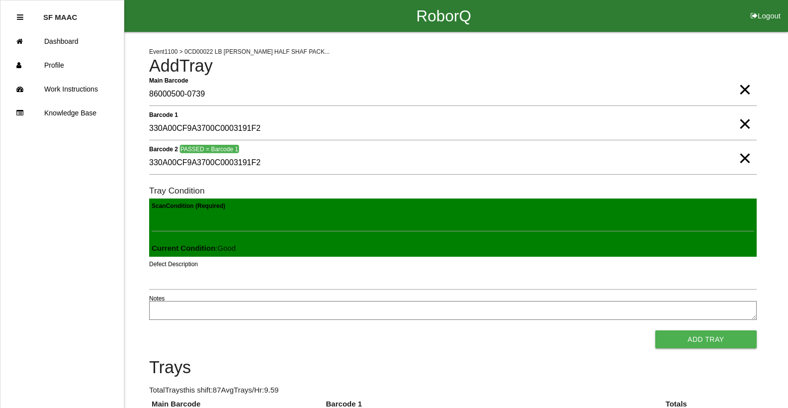
click at [656, 330] on button "Add Tray" at bounding box center [706, 339] width 101 height 18
